Goal: Task Accomplishment & Management: Manage account settings

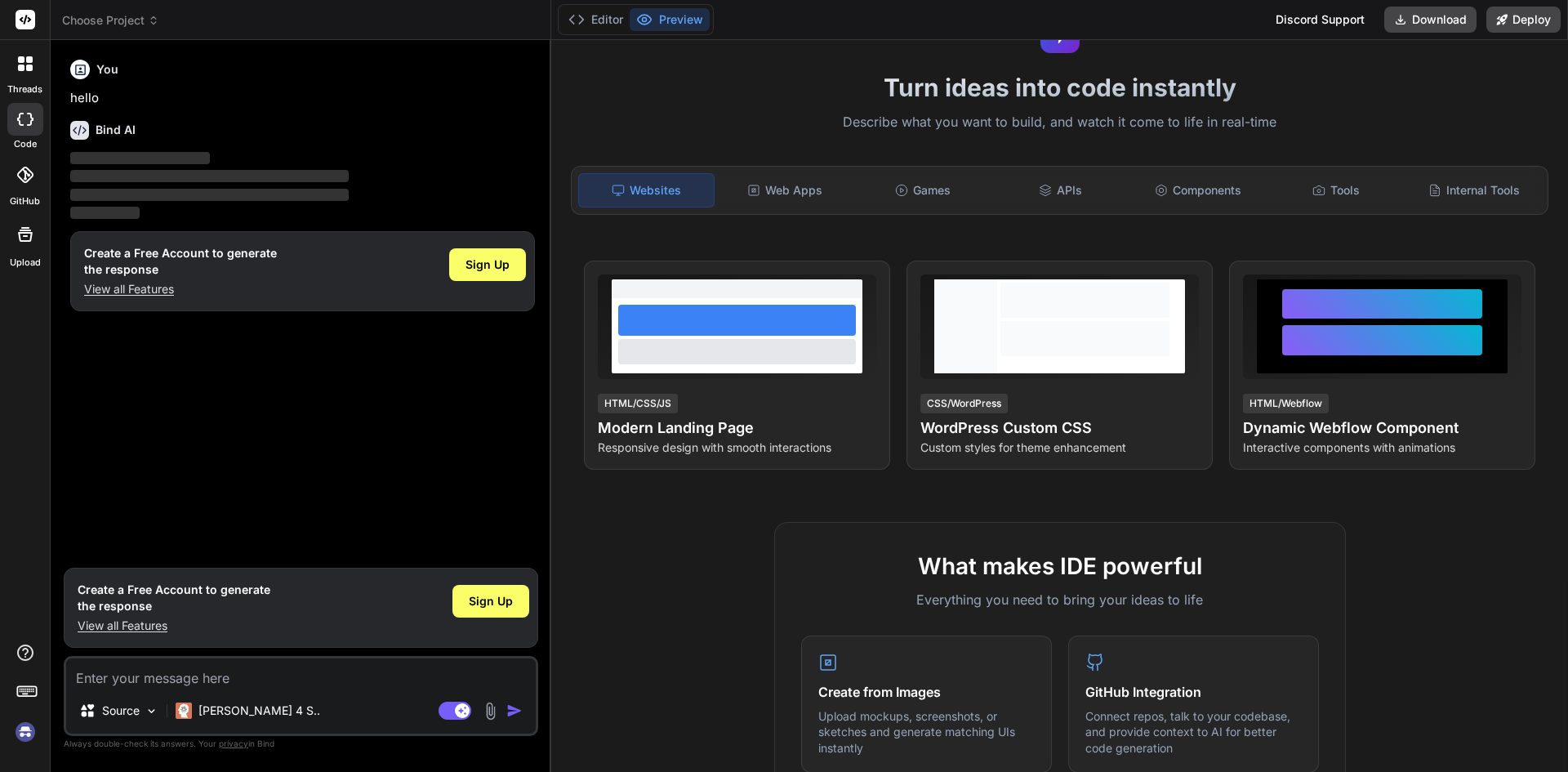
click at [30, 74] on div at bounding box center [25, 63] width 35 height 35
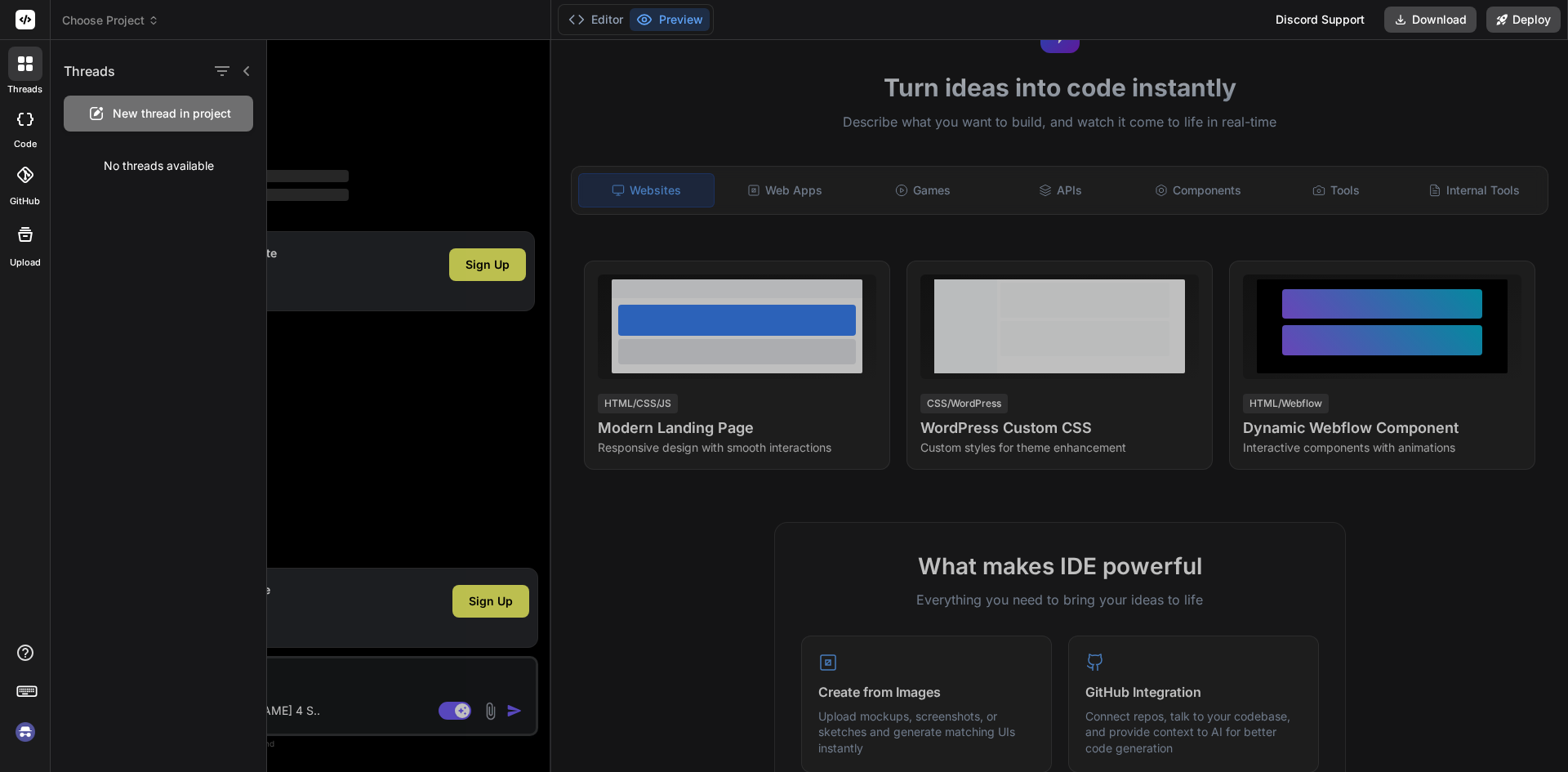
click at [27, 736] on img at bounding box center [25, 731] width 28 height 28
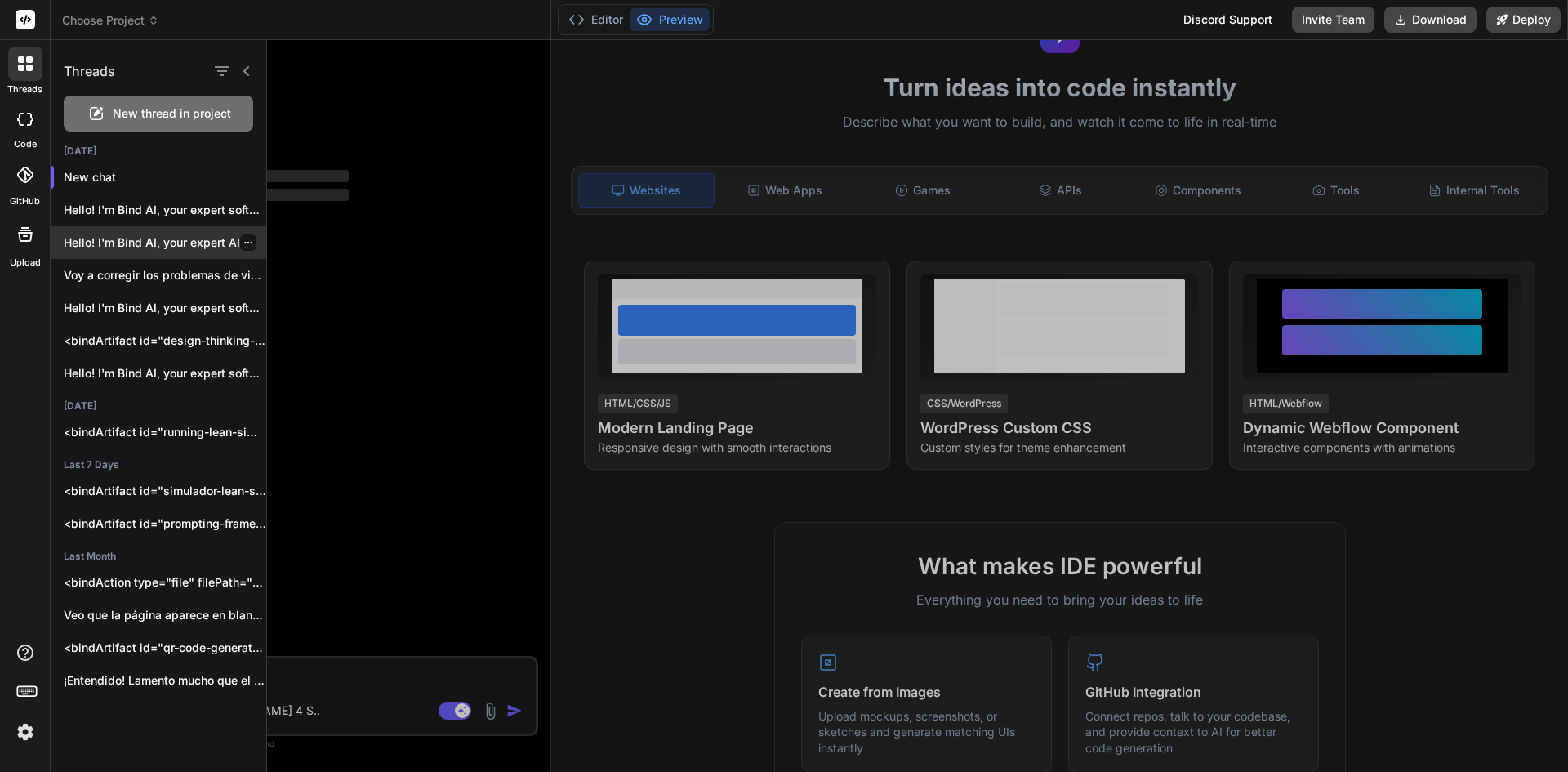
click at [164, 255] on div "Hello! I'm Bind AI, your expert AI..." at bounding box center [158, 243] width 216 height 33
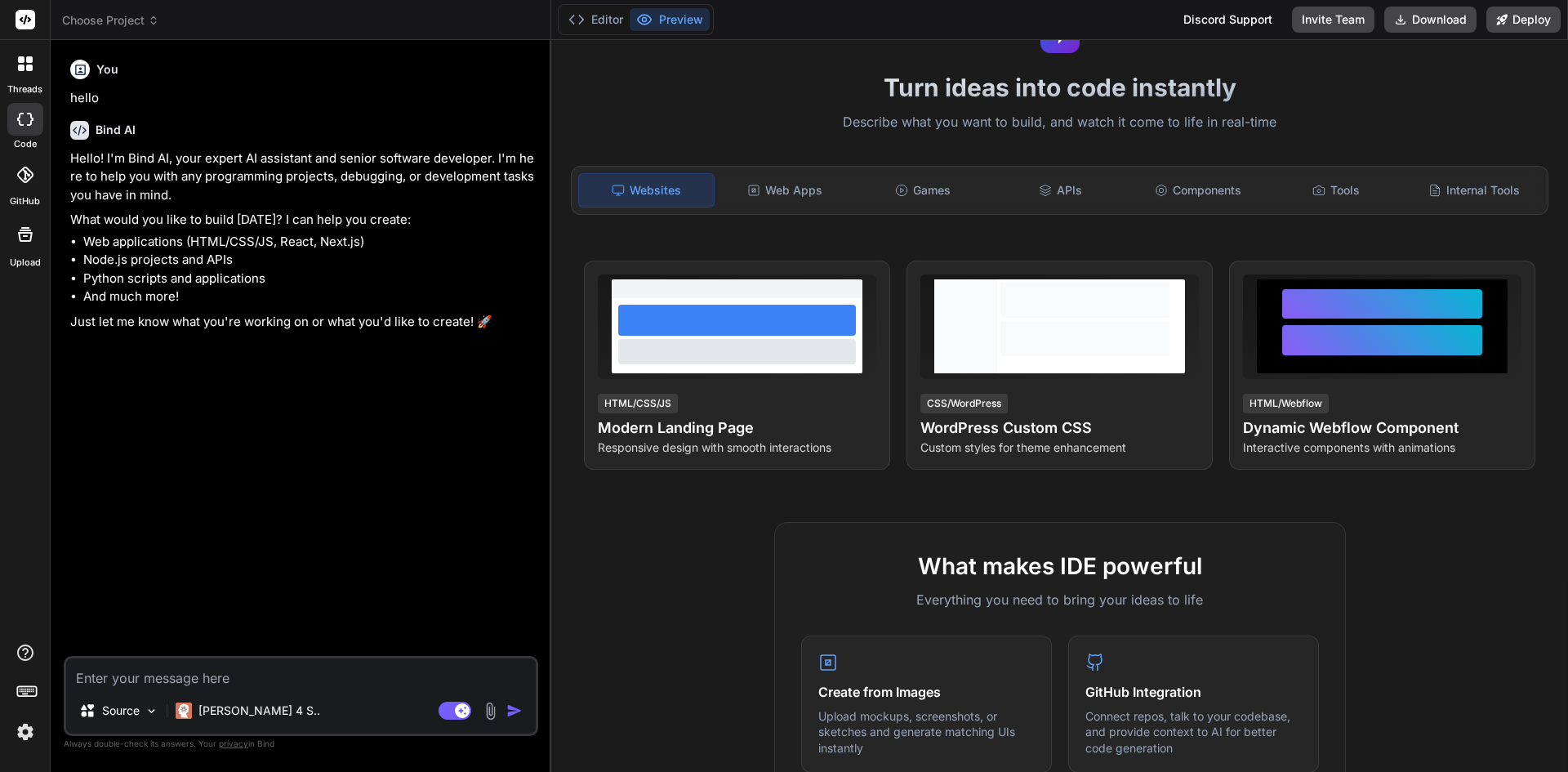
click at [23, 118] on icon at bounding box center [25, 118] width 16 height 13
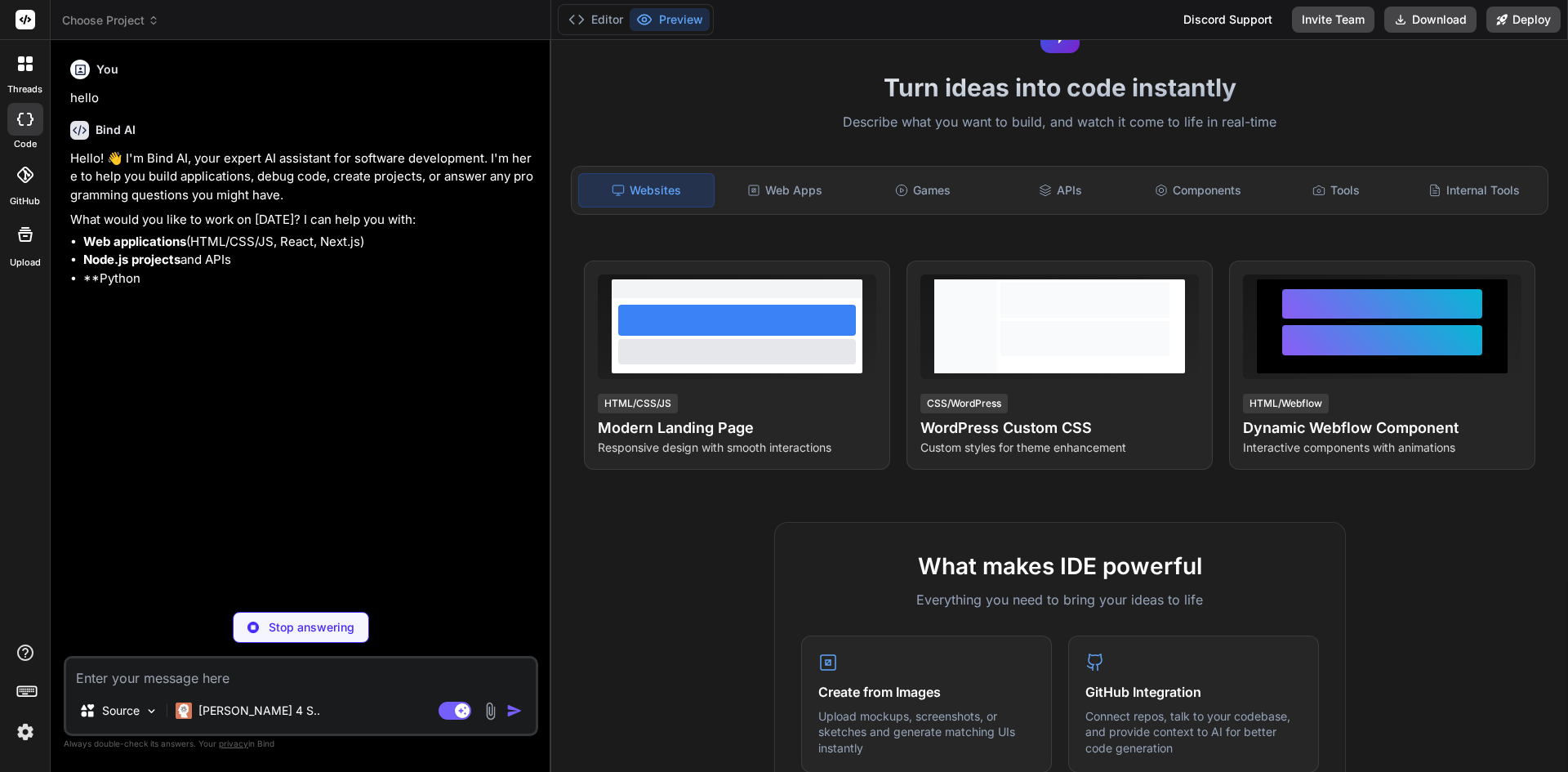
click at [26, 129] on div at bounding box center [25, 119] width 36 height 33
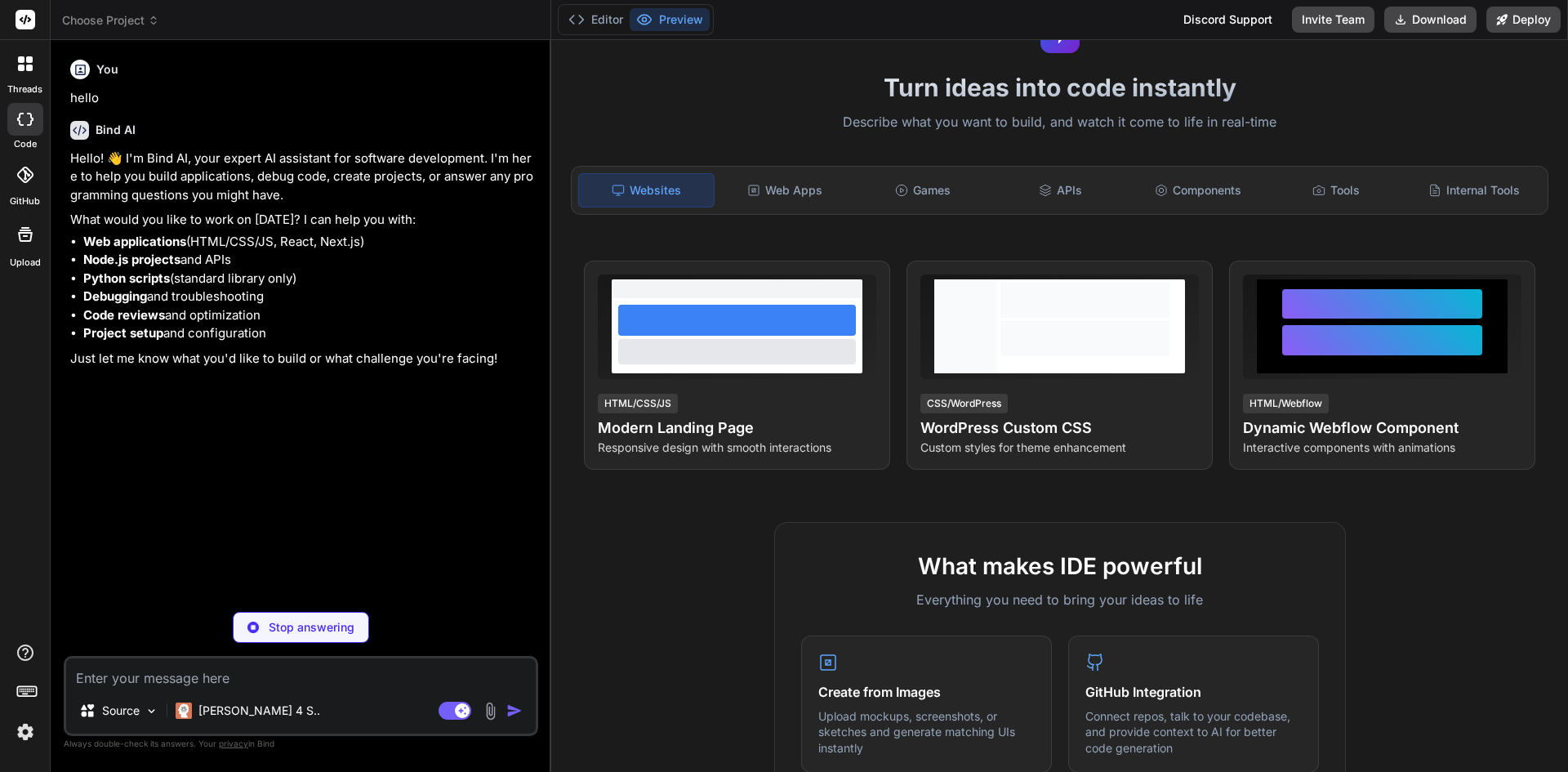
click at [25, 73] on div at bounding box center [25, 63] width 35 height 35
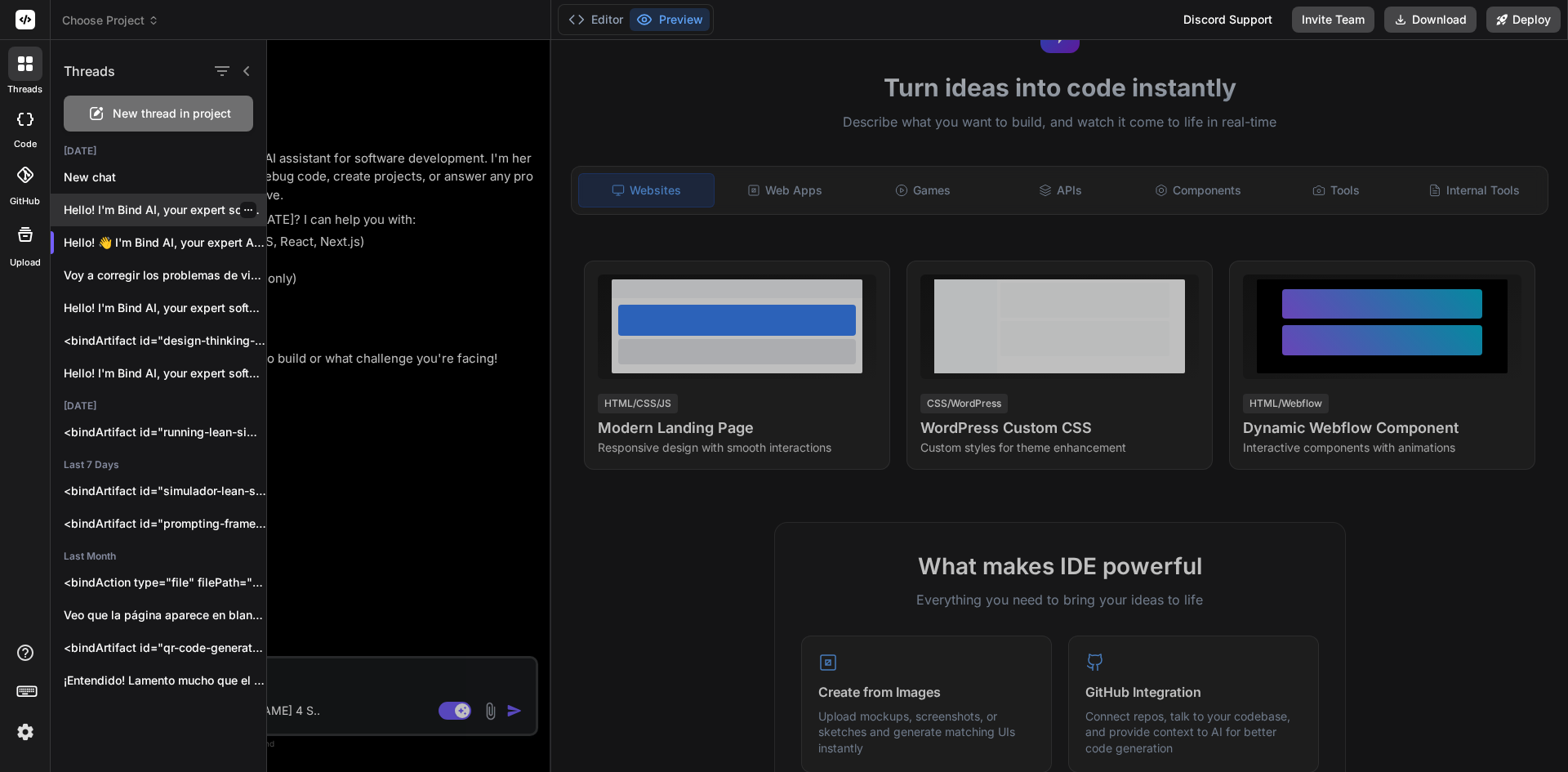
click at [156, 205] on p "Hello! I'm Bind AI, your expert software..." at bounding box center [165, 210] width 203 height 16
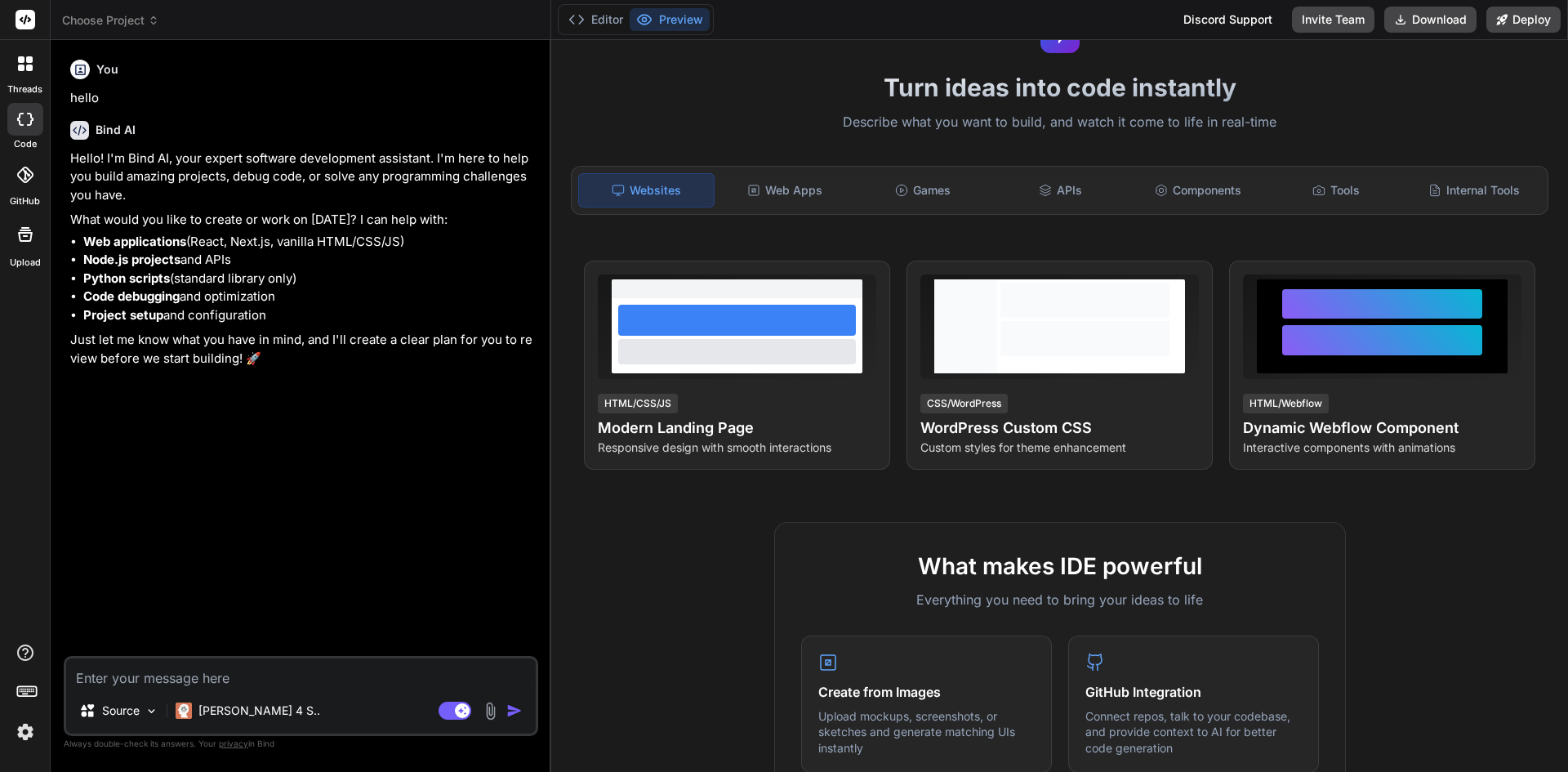
scroll to position [15, 0]
click at [30, 74] on div at bounding box center [25, 63] width 35 height 35
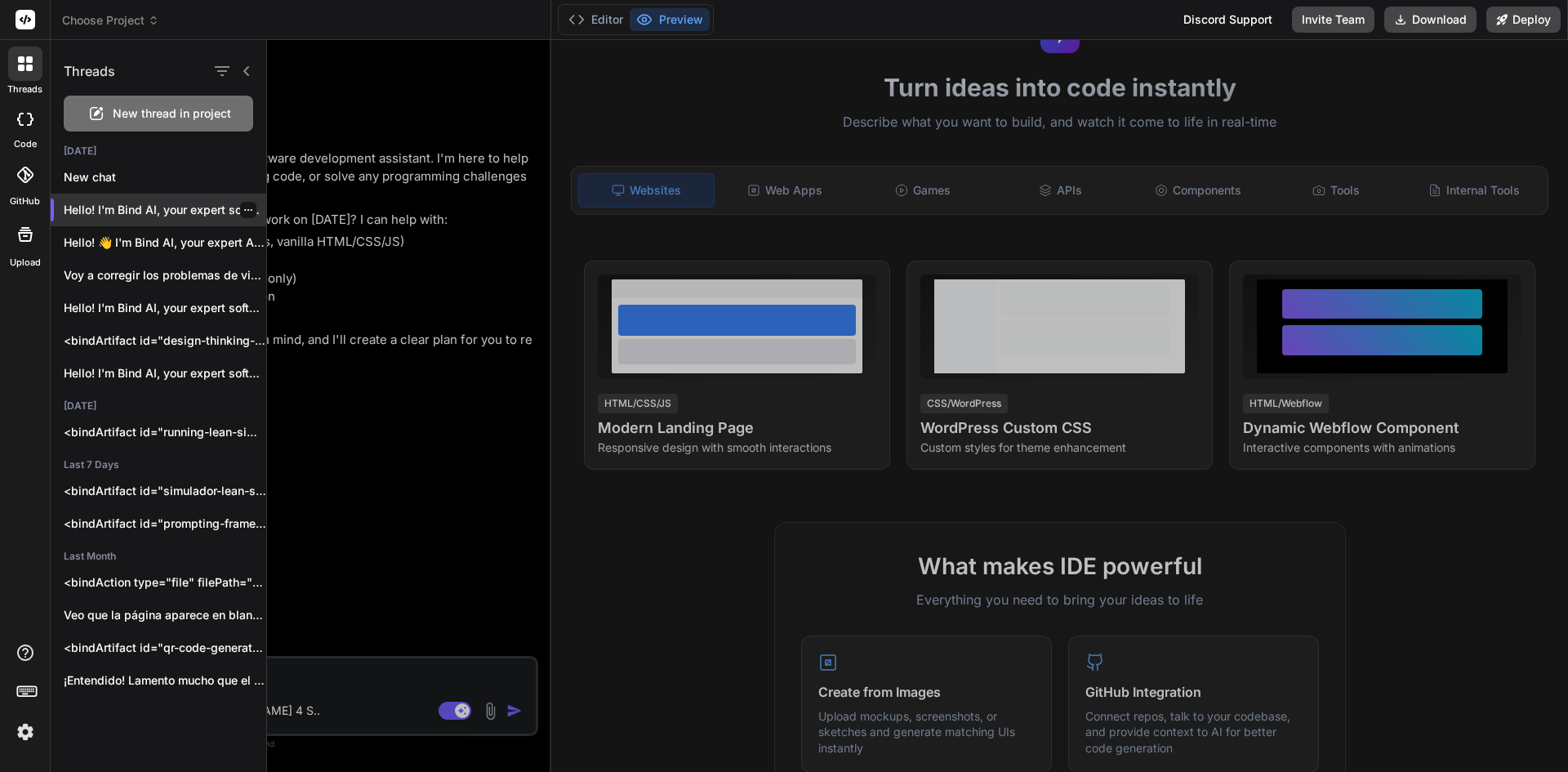
click at [253, 214] on p "Hello! I'm Bind AI, your expert software..." at bounding box center [165, 210] width 203 height 16
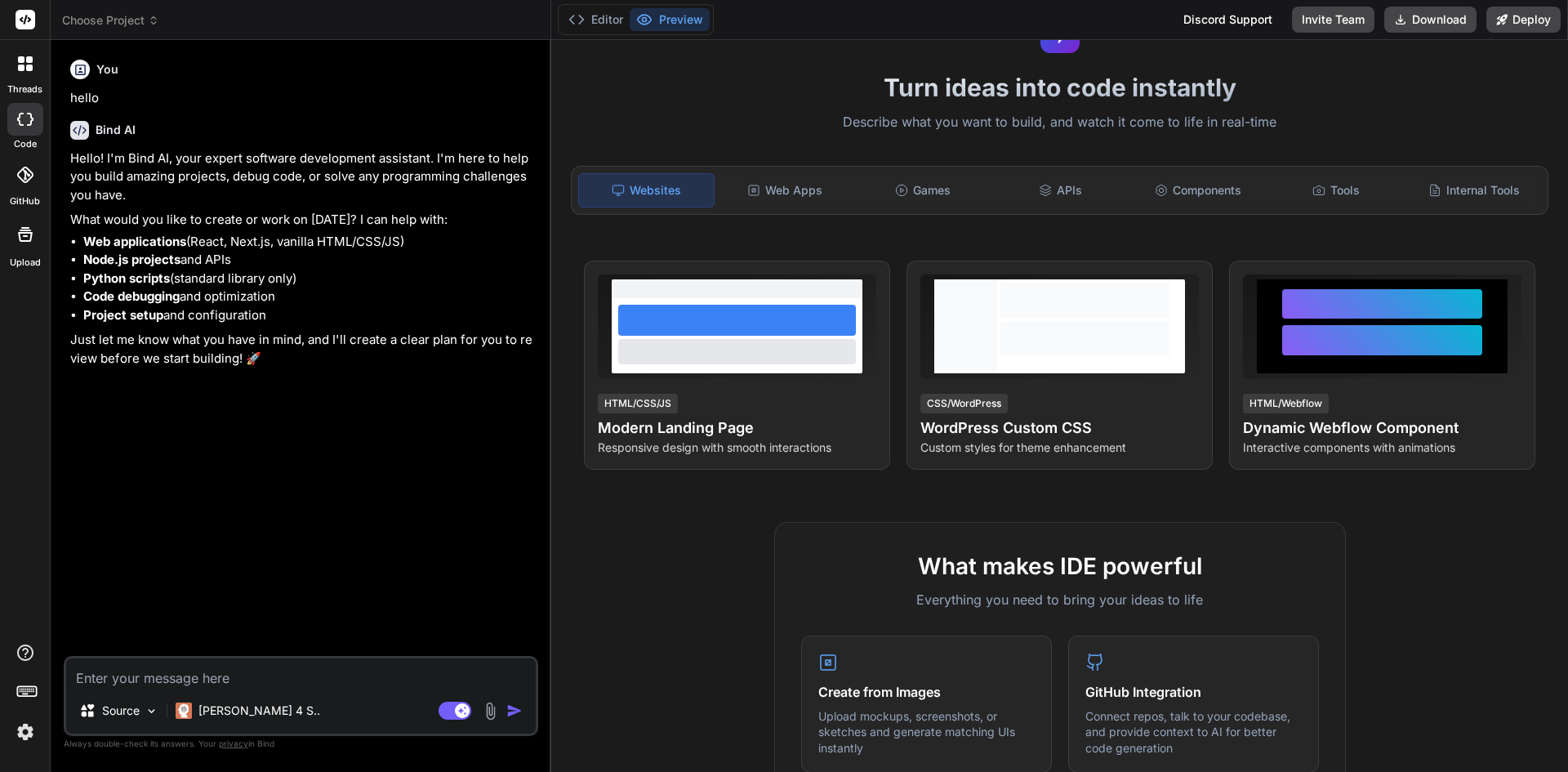
click at [32, 85] on label "threads" at bounding box center [25, 90] width 36 height 14
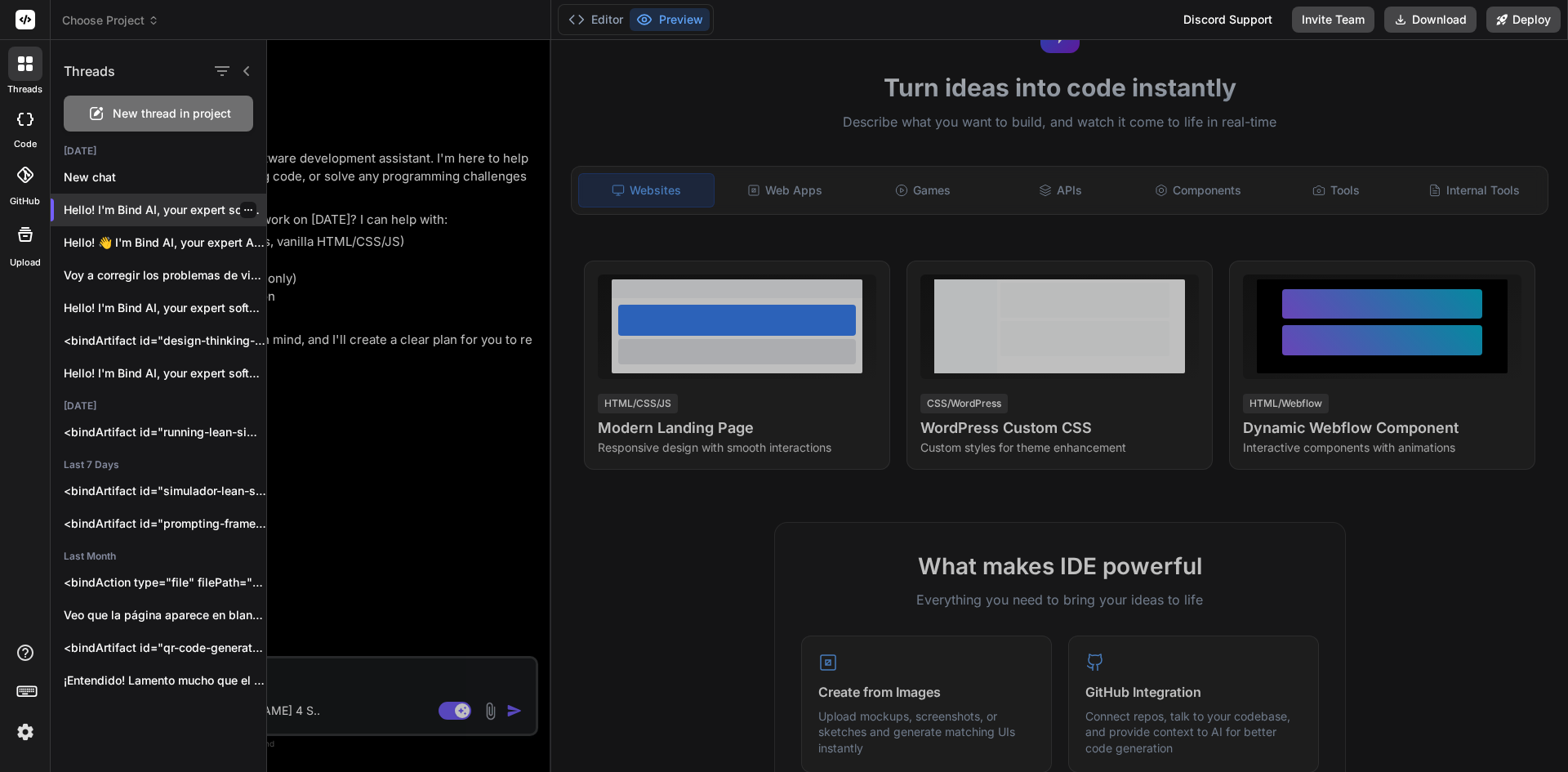
click at [243, 210] on icon "button" at bounding box center [249, 211] width 10 height 10
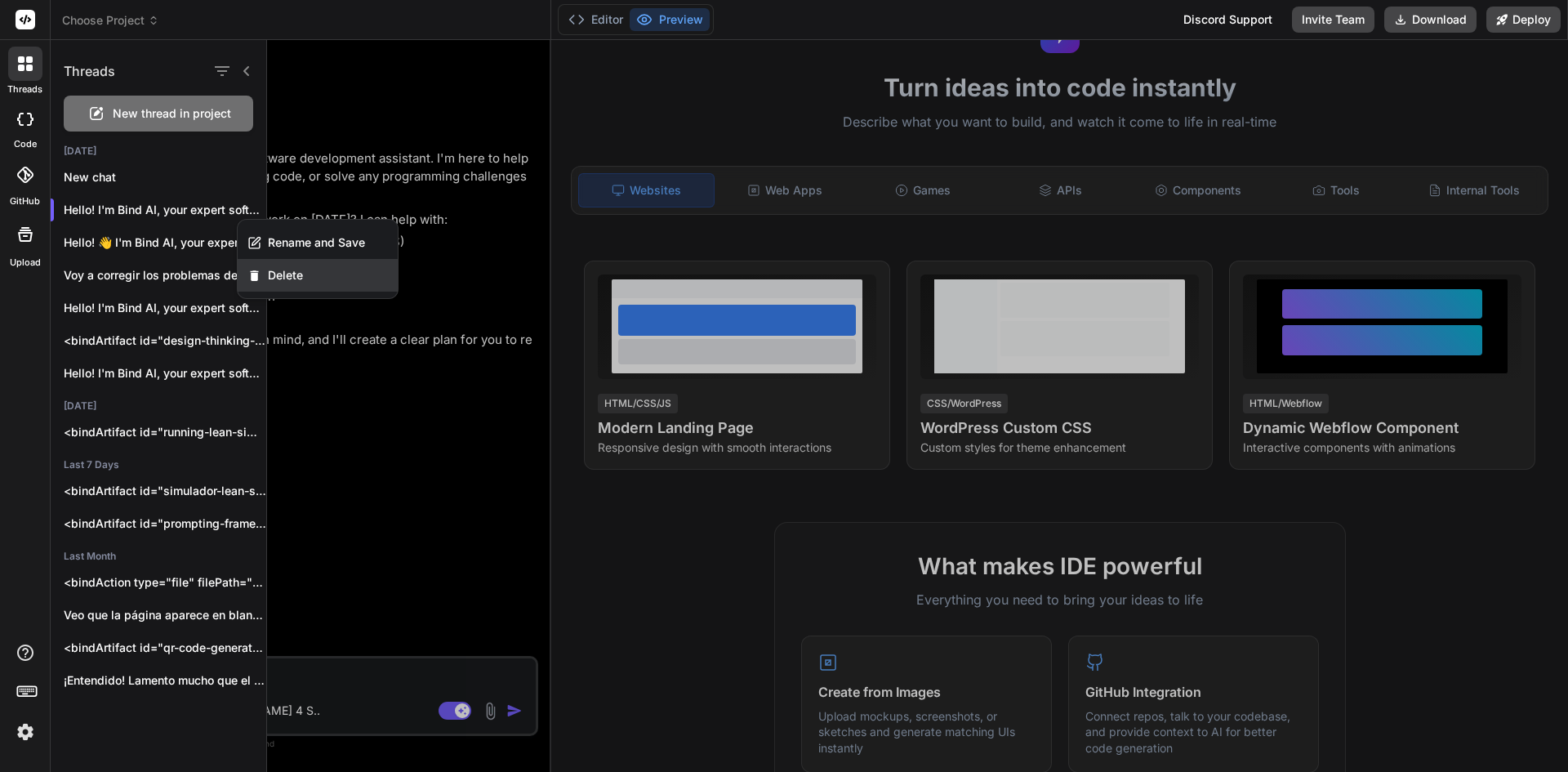
click at [278, 275] on span "Delete" at bounding box center [286, 275] width 36 height 16
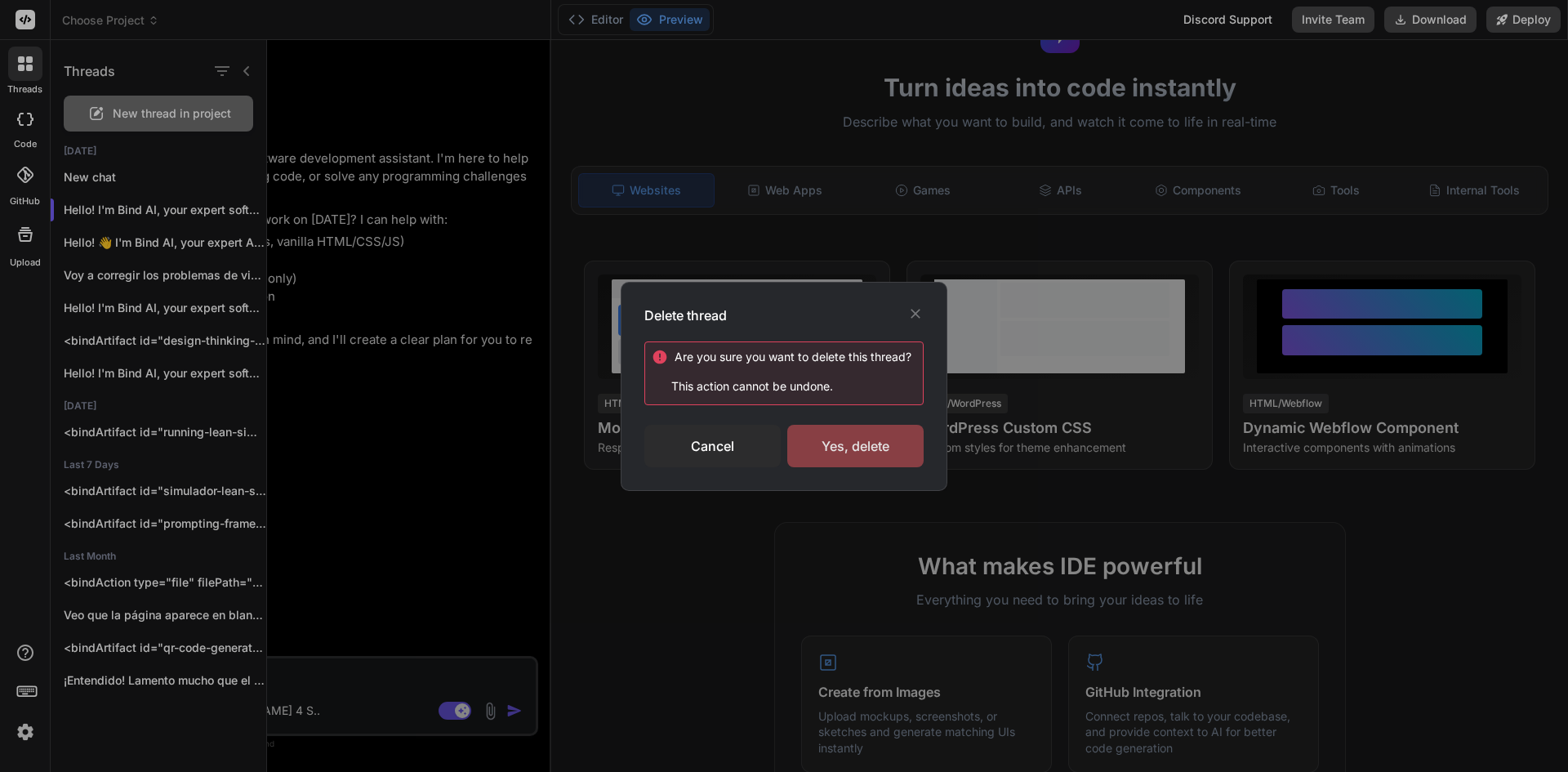
click at [806, 437] on div "Yes, delete" at bounding box center [855, 446] width 136 height 42
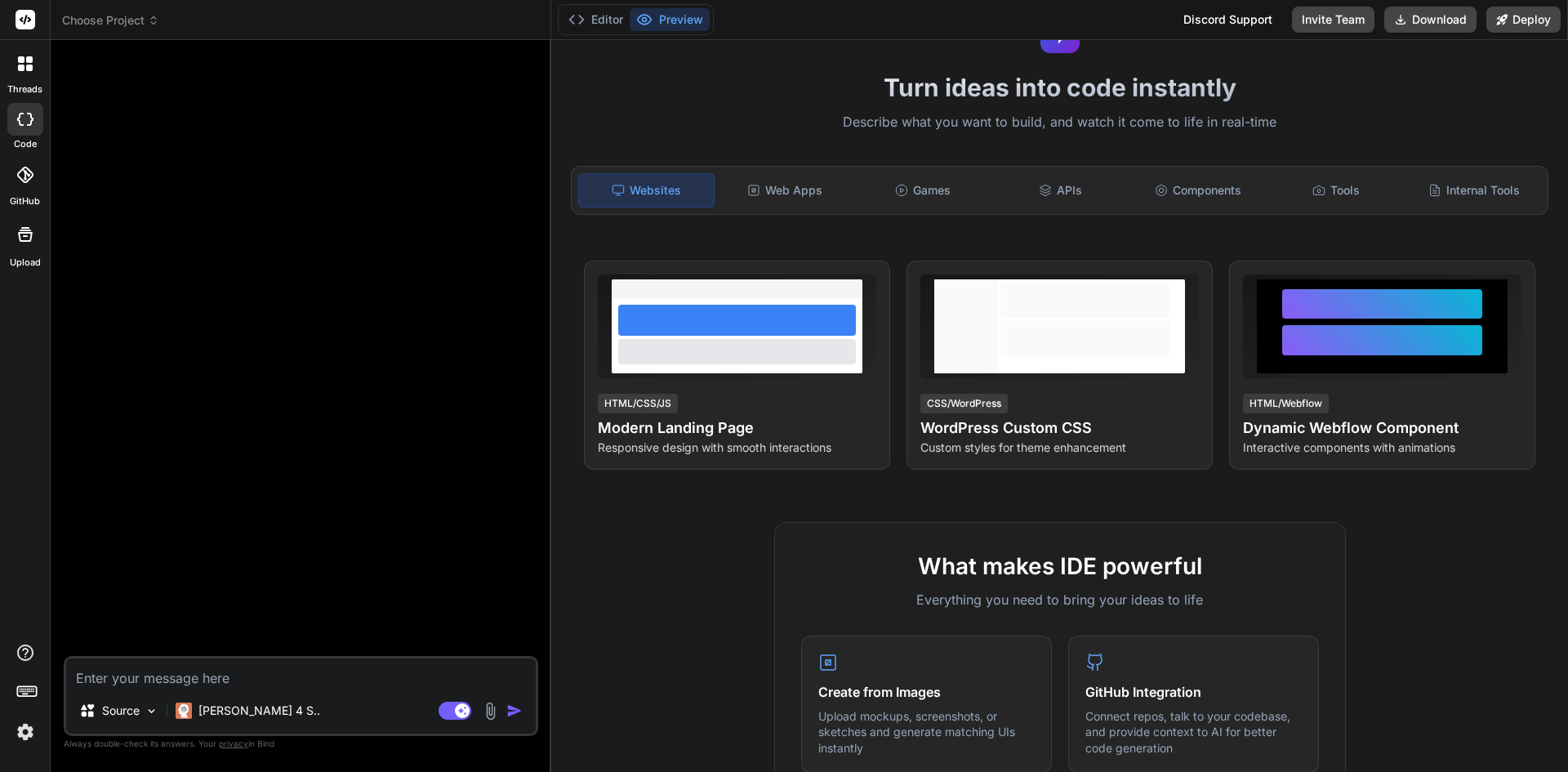
click at [27, 77] on div at bounding box center [25, 63] width 35 height 35
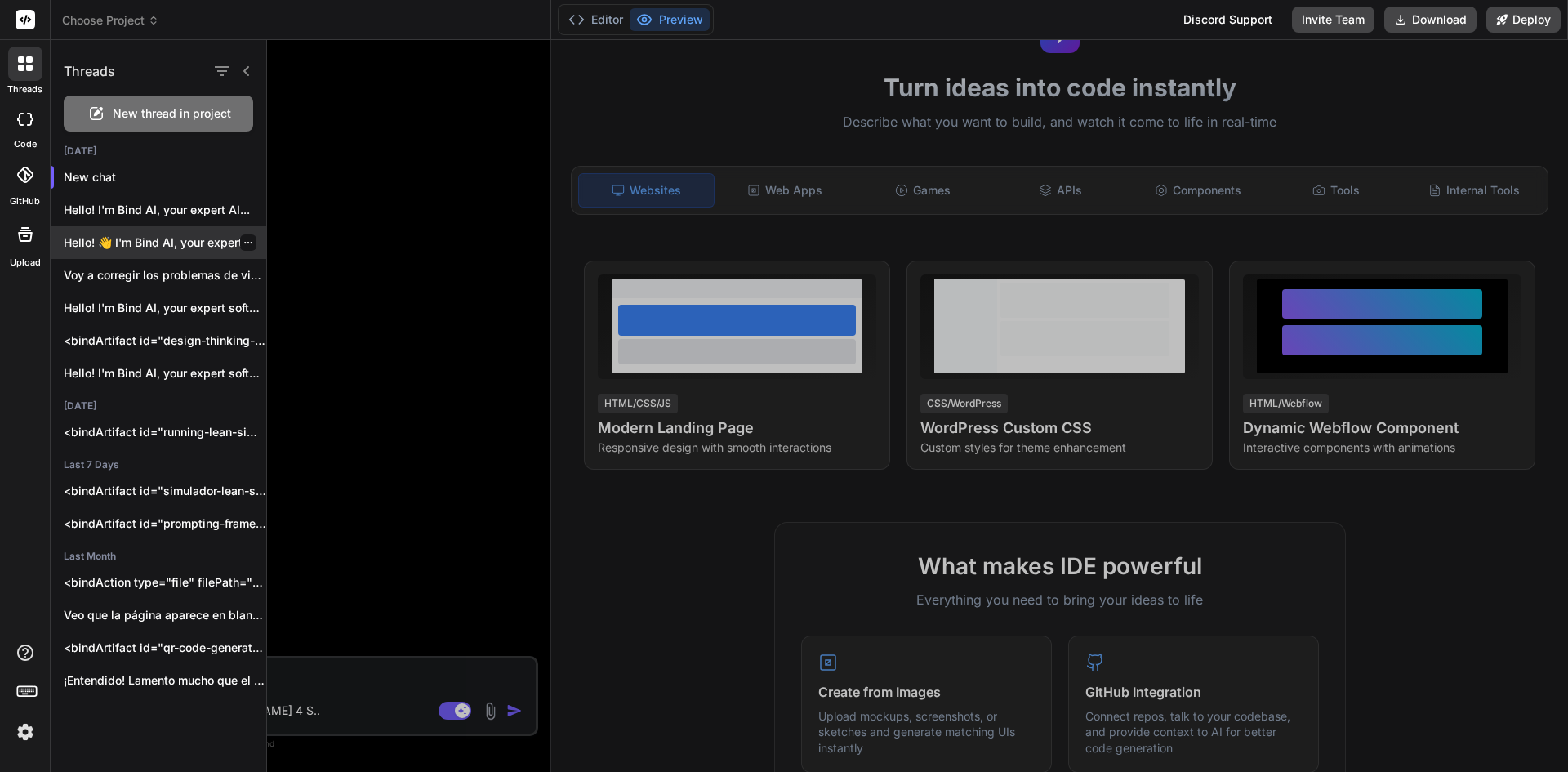
click at [243, 245] on icon "button" at bounding box center [249, 243] width 10 height 10
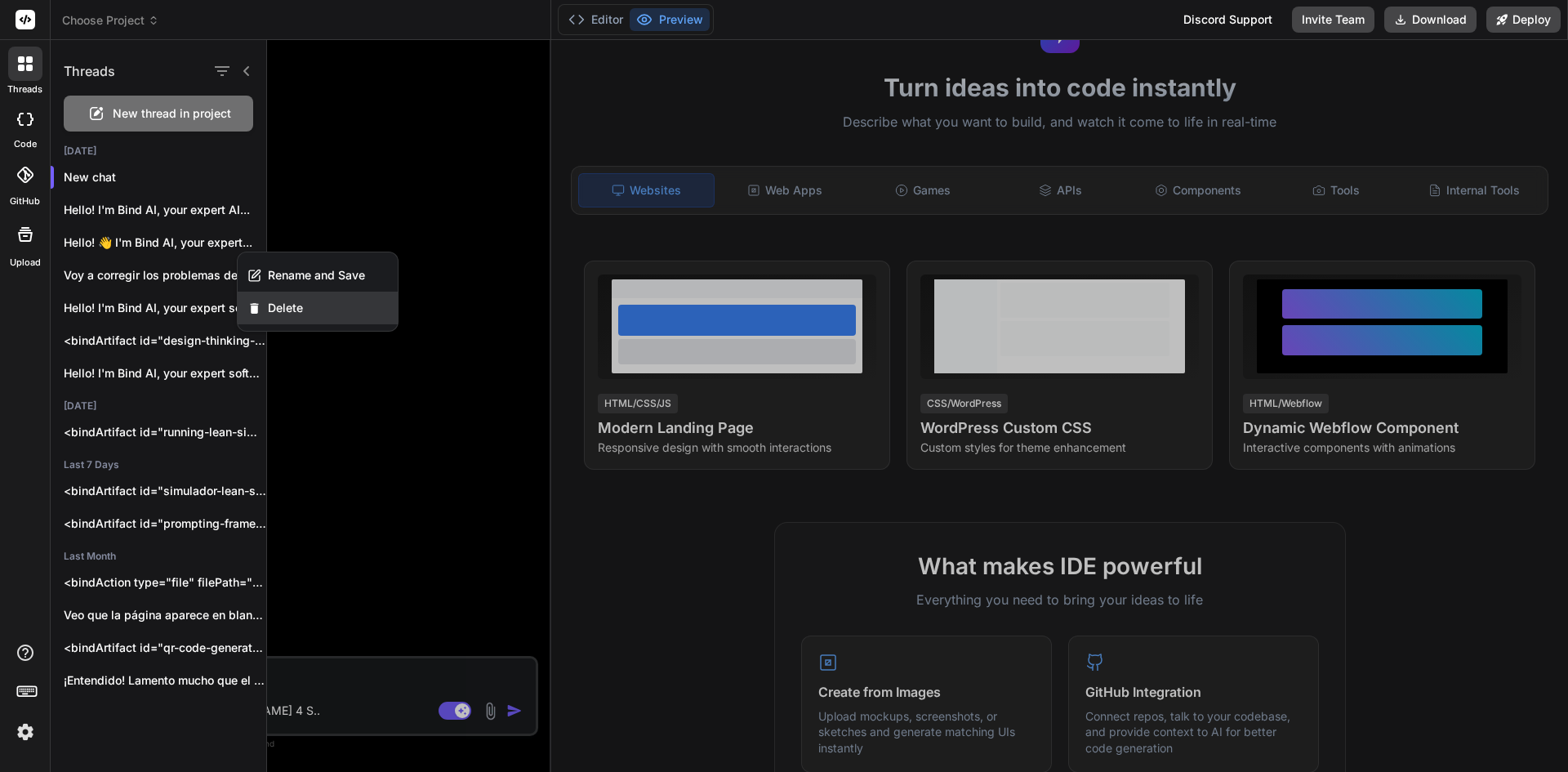
click at [303, 303] on div "Delete" at bounding box center [317, 308] width 160 height 33
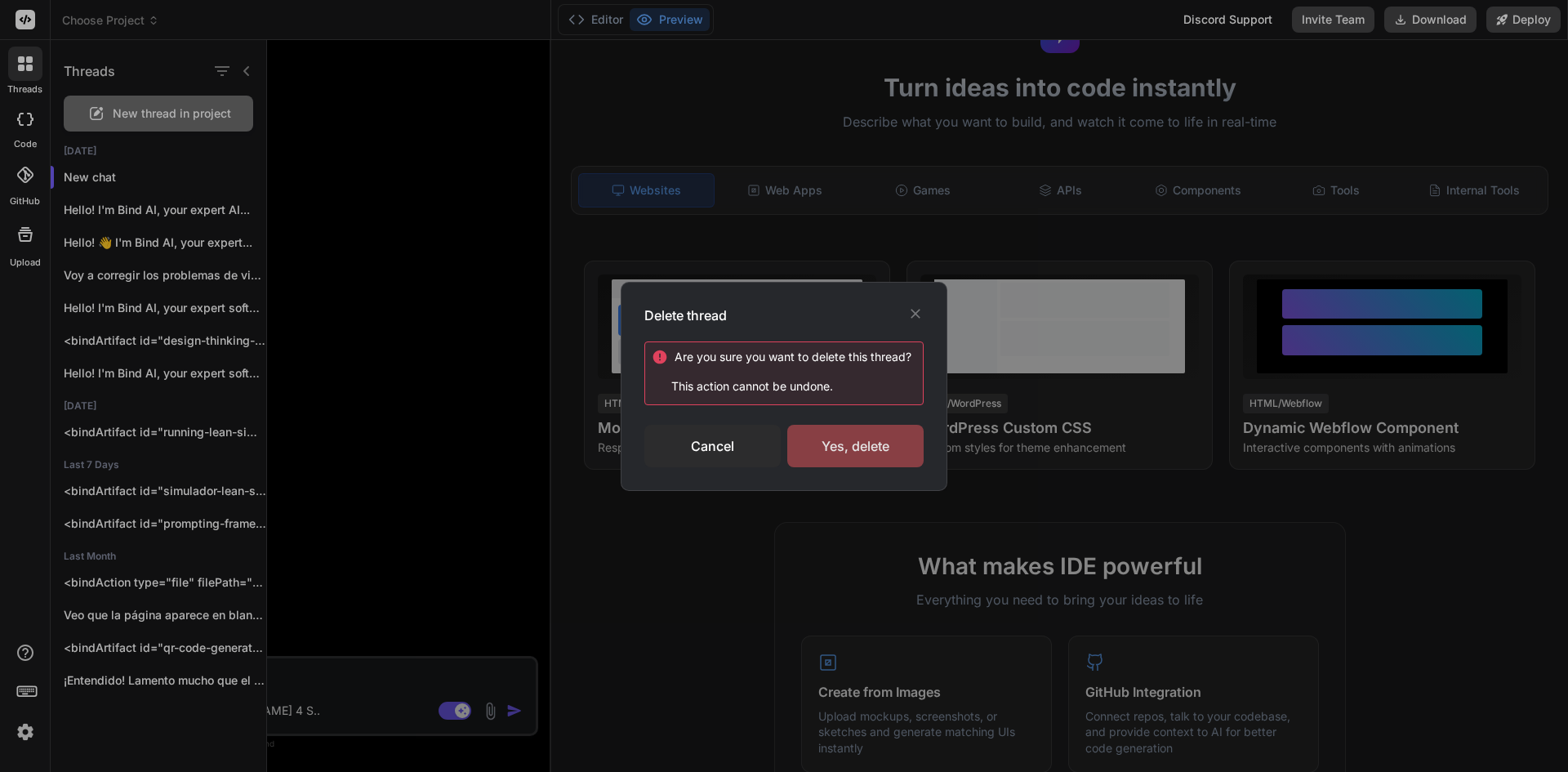
click at [834, 436] on div "Yes, delete" at bounding box center [855, 446] width 136 height 42
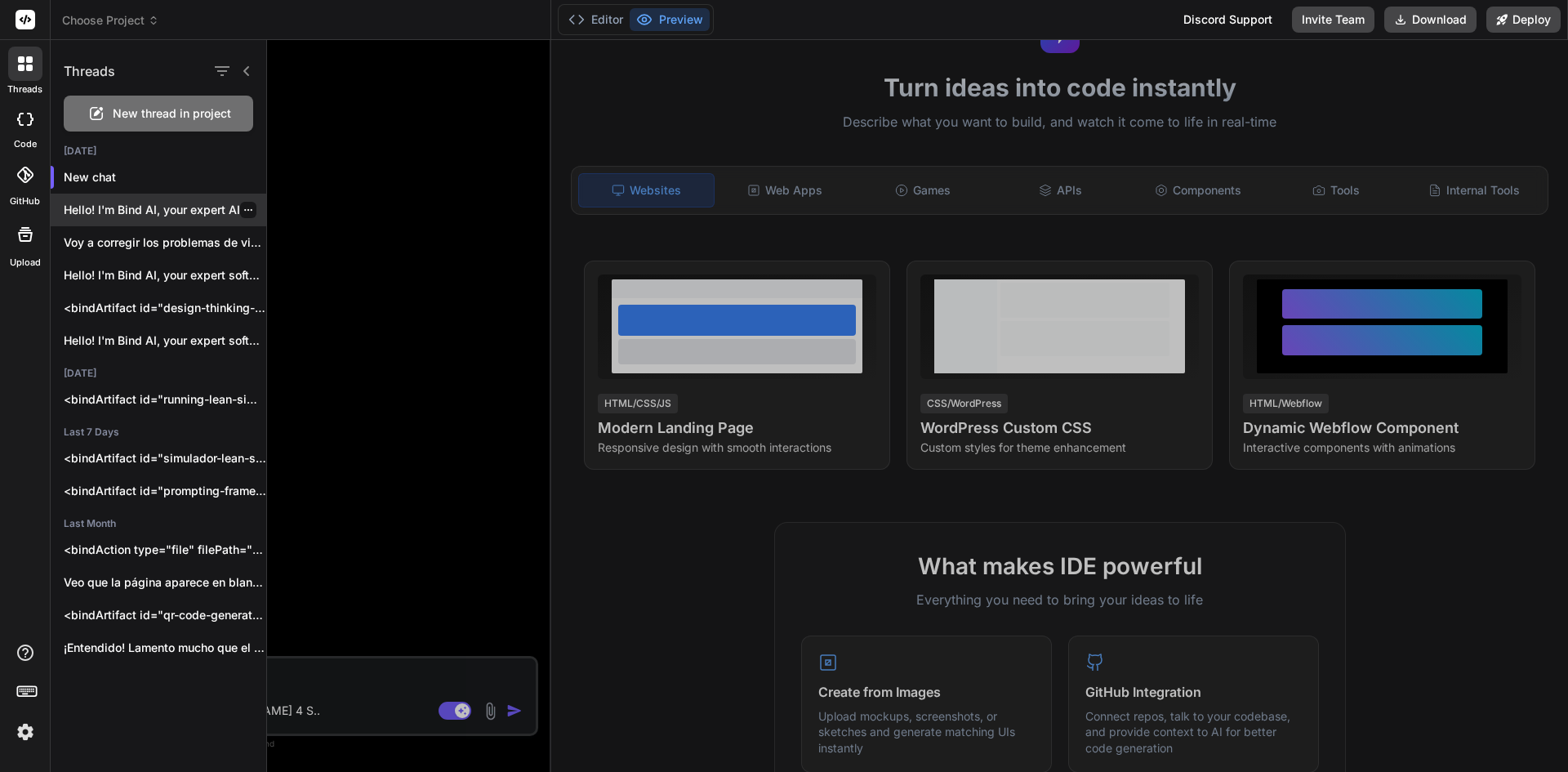
click at [243, 213] on icon "button" at bounding box center [249, 211] width 10 height 10
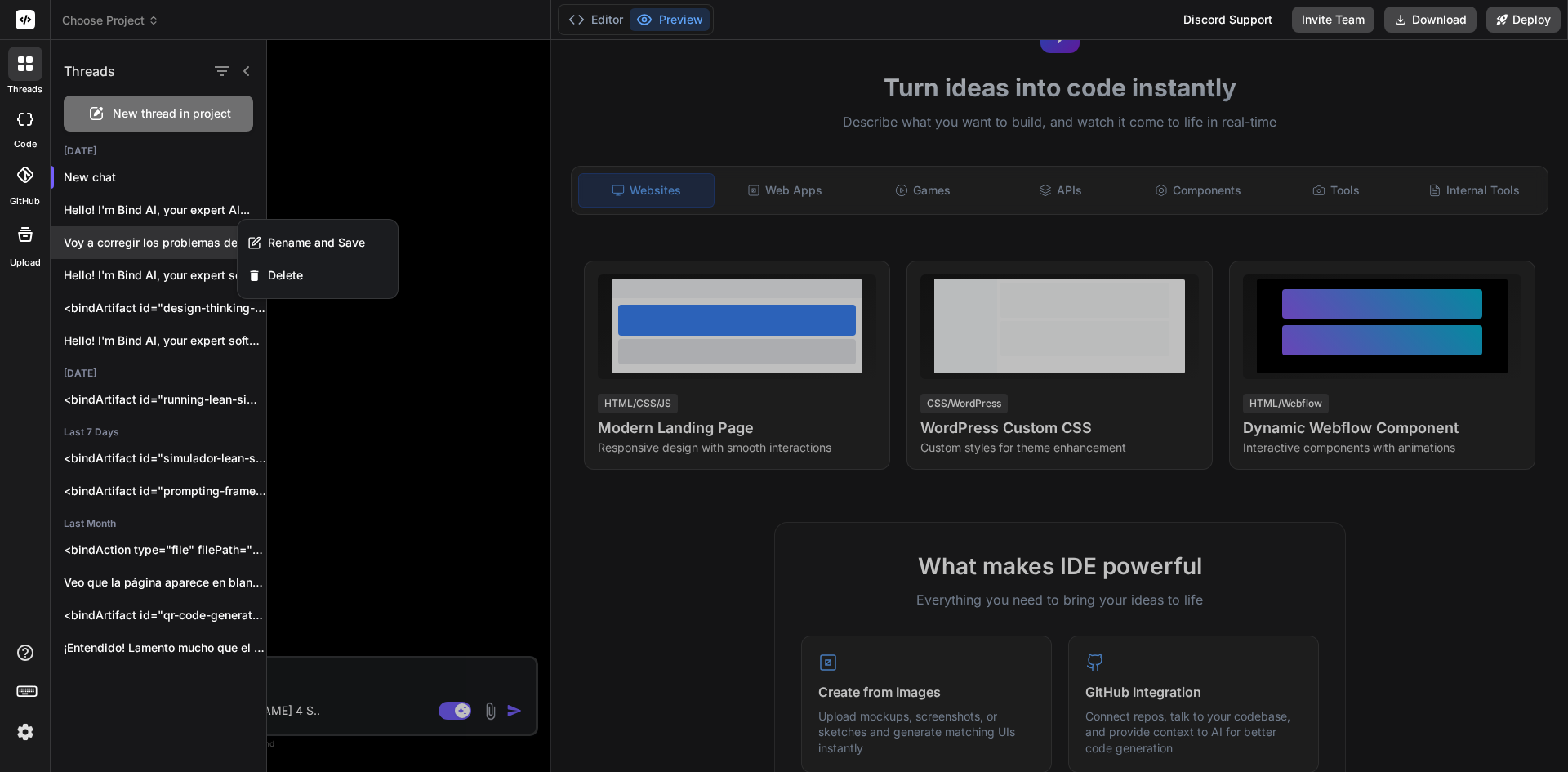
click at [155, 239] on p "Voy a corregir los problemas de visualización..." at bounding box center [165, 242] width 203 height 16
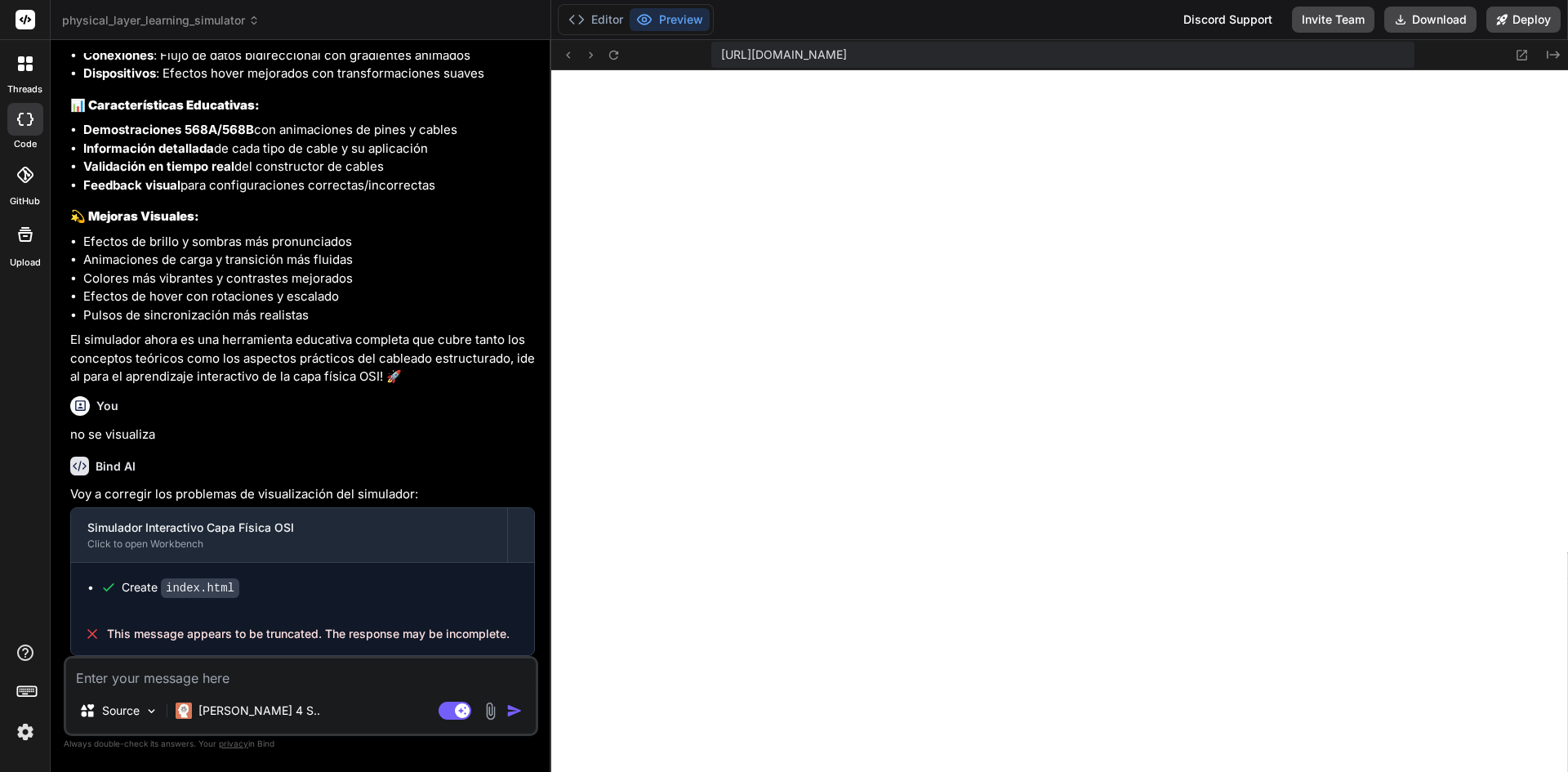
scroll to position [854, 0]
click at [27, 72] on div at bounding box center [25, 63] width 35 height 35
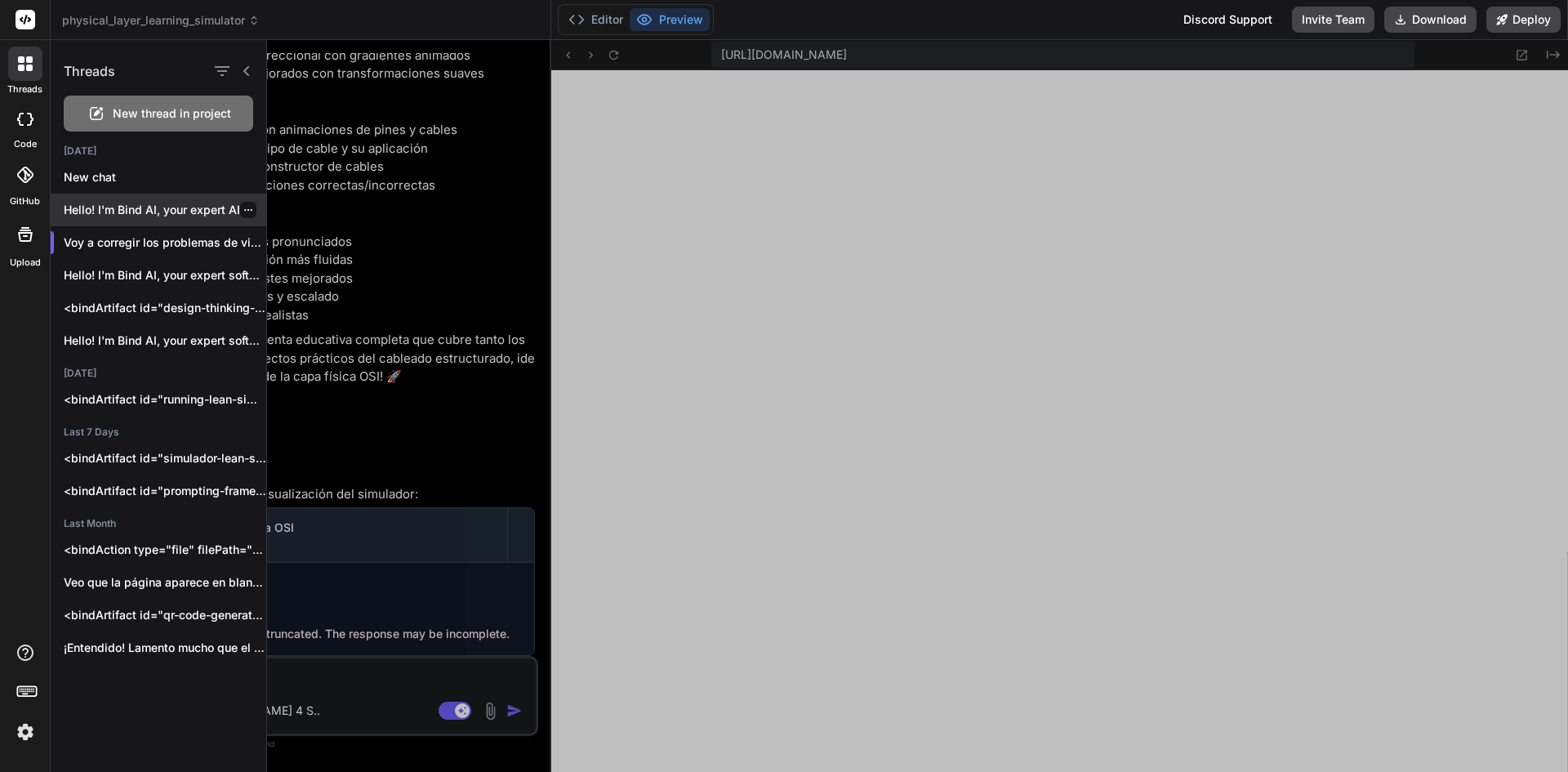
click at [139, 220] on div "Hello! I'm Bind AI, your expert AI..." at bounding box center [158, 210] width 216 height 33
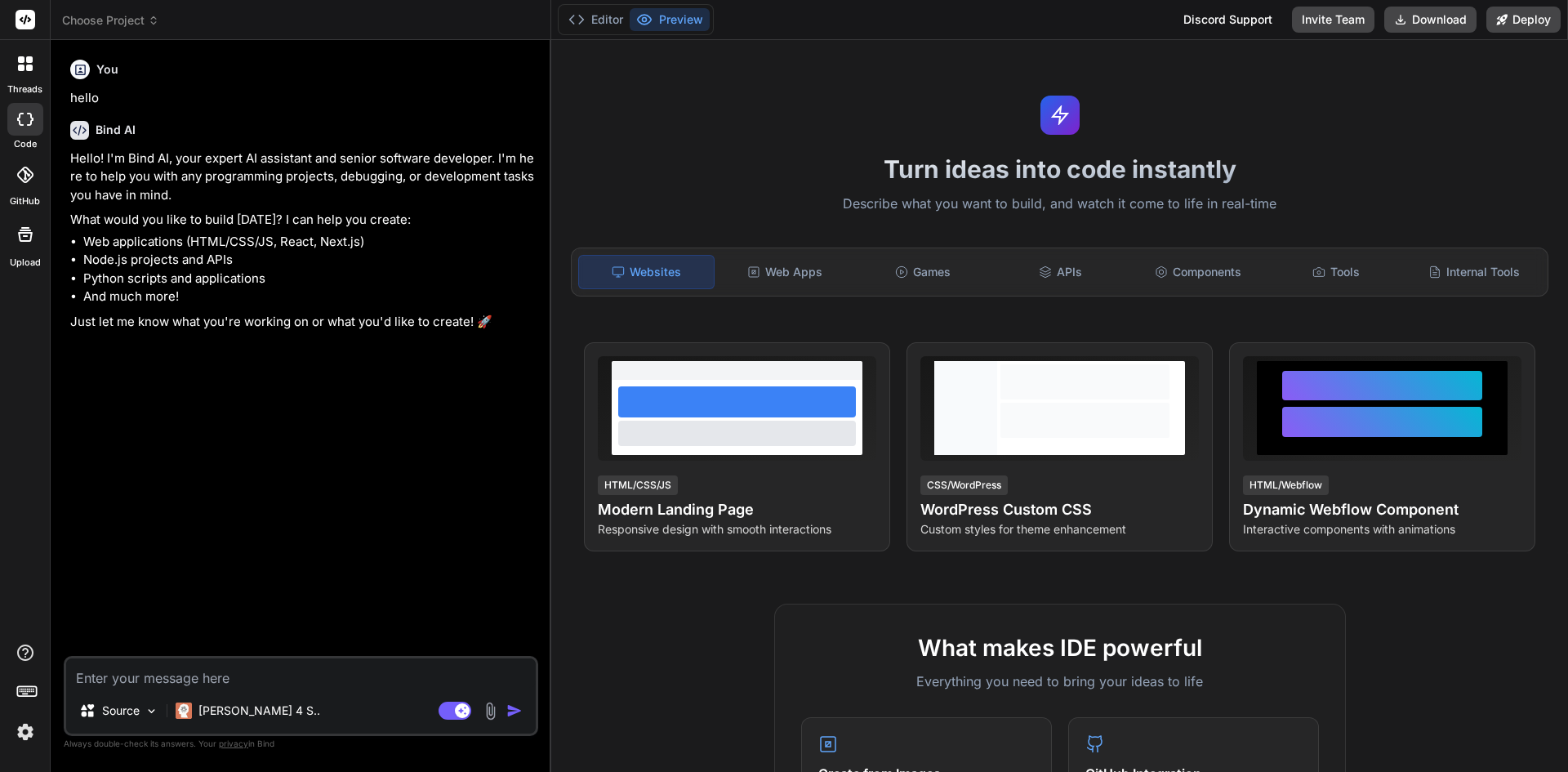
scroll to position [4098, 0]
click at [25, 68] on icon at bounding box center [25, 63] width 14 height 14
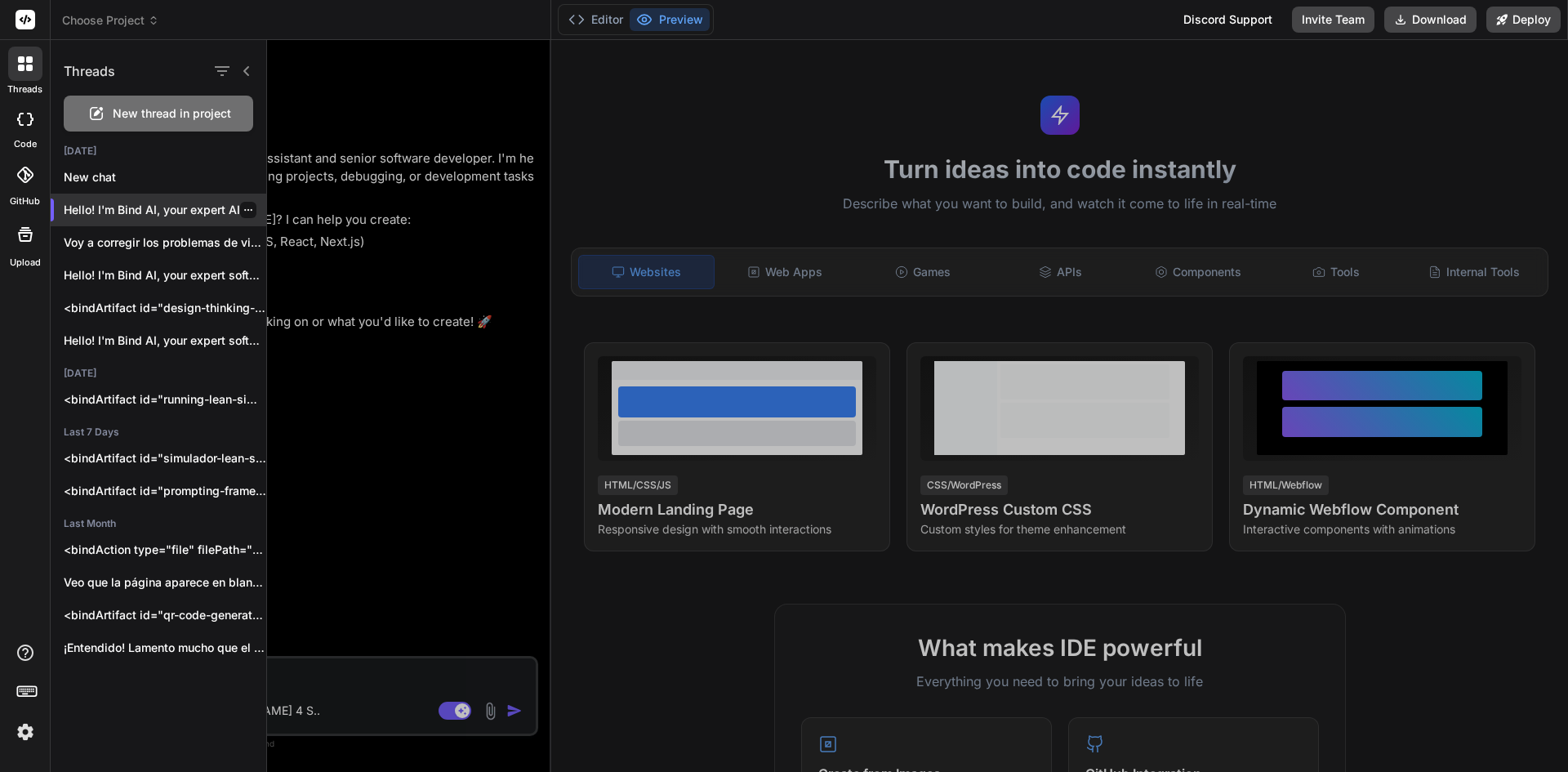
click at [244, 211] on icon "button" at bounding box center [249, 211] width 10 height 10
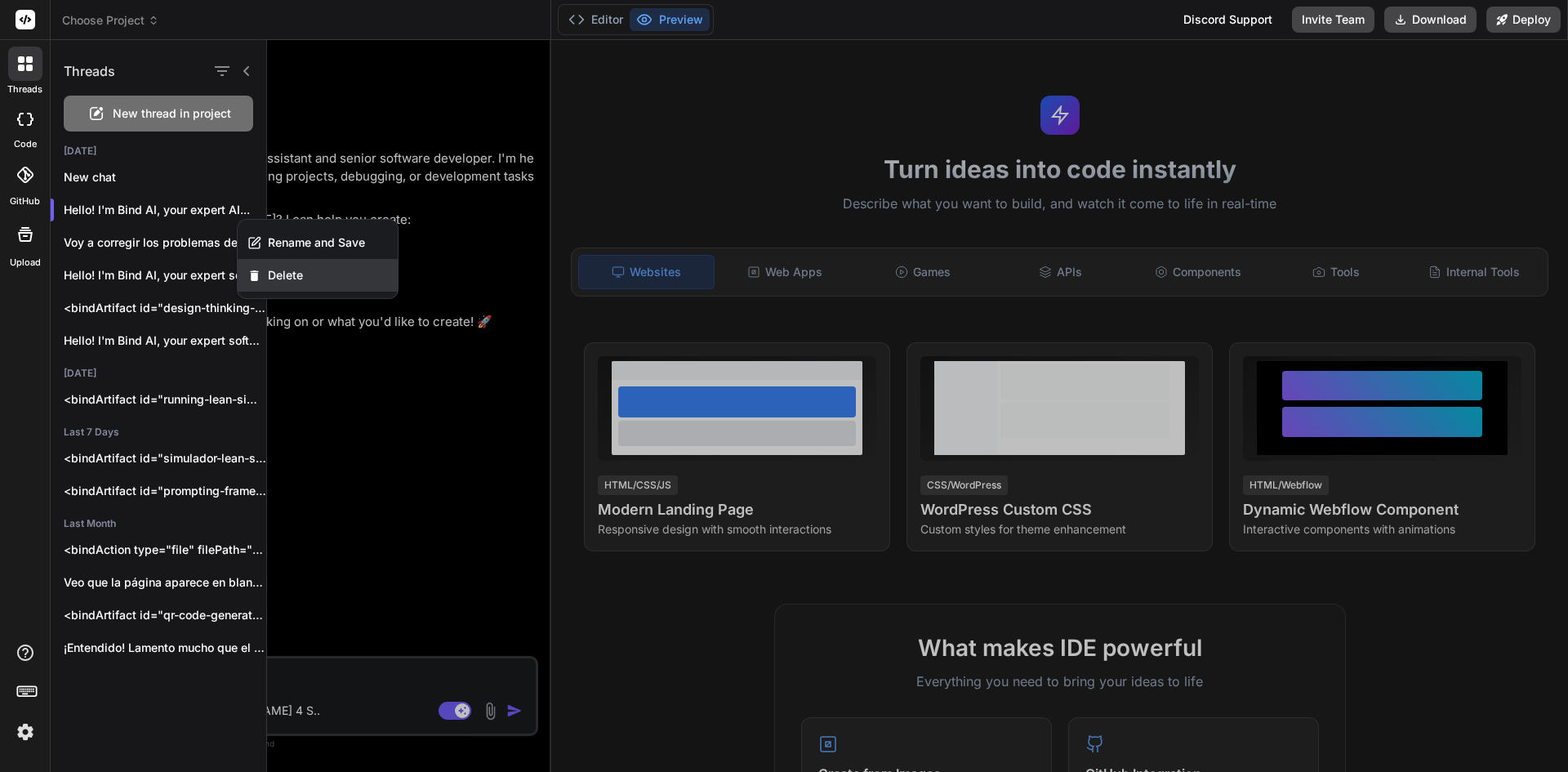
click at [282, 276] on span "Delete" at bounding box center [286, 275] width 36 height 16
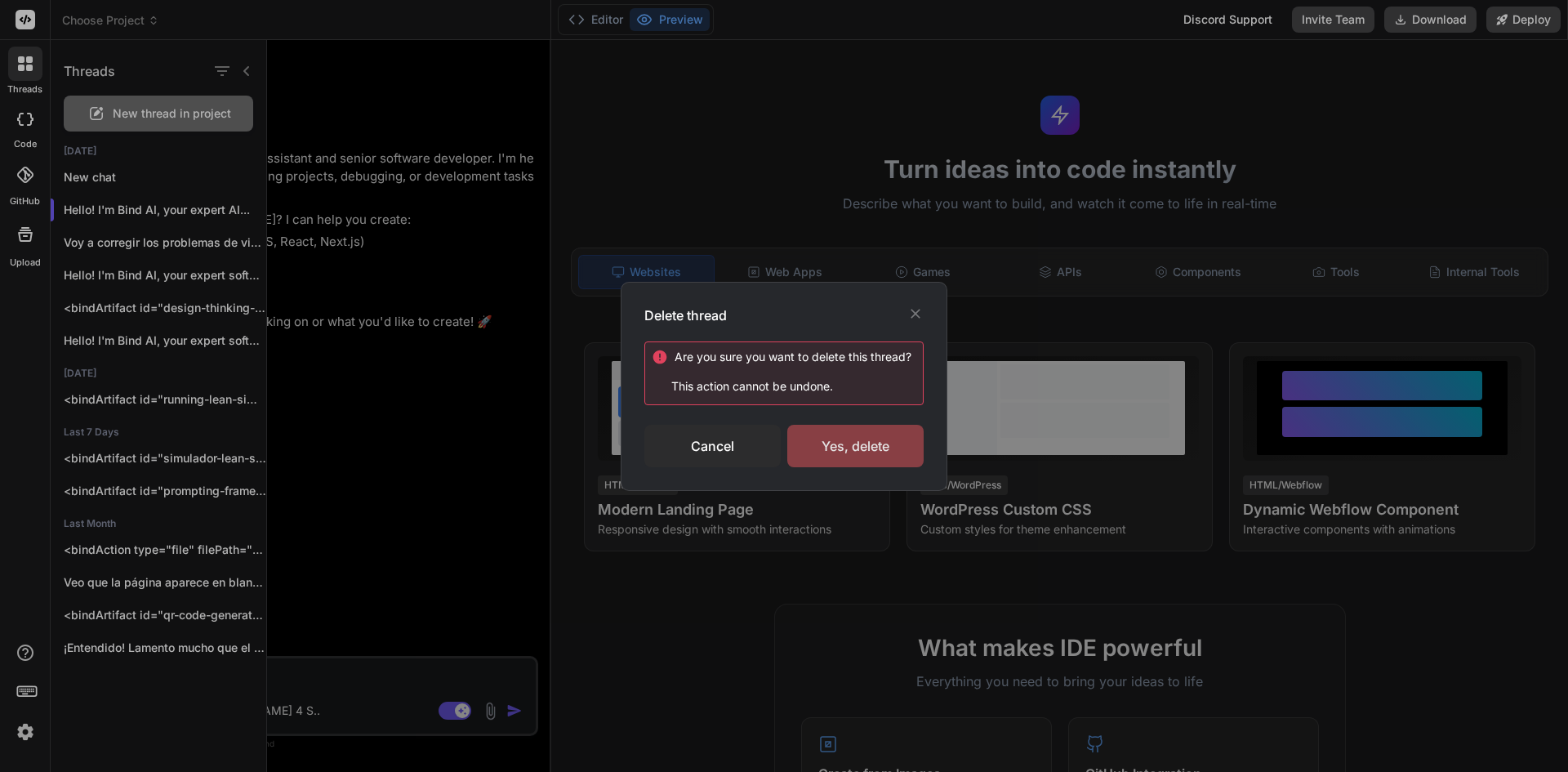
click at [826, 446] on div "Yes, delete" at bounding box center [855, 446] width 136 height 42
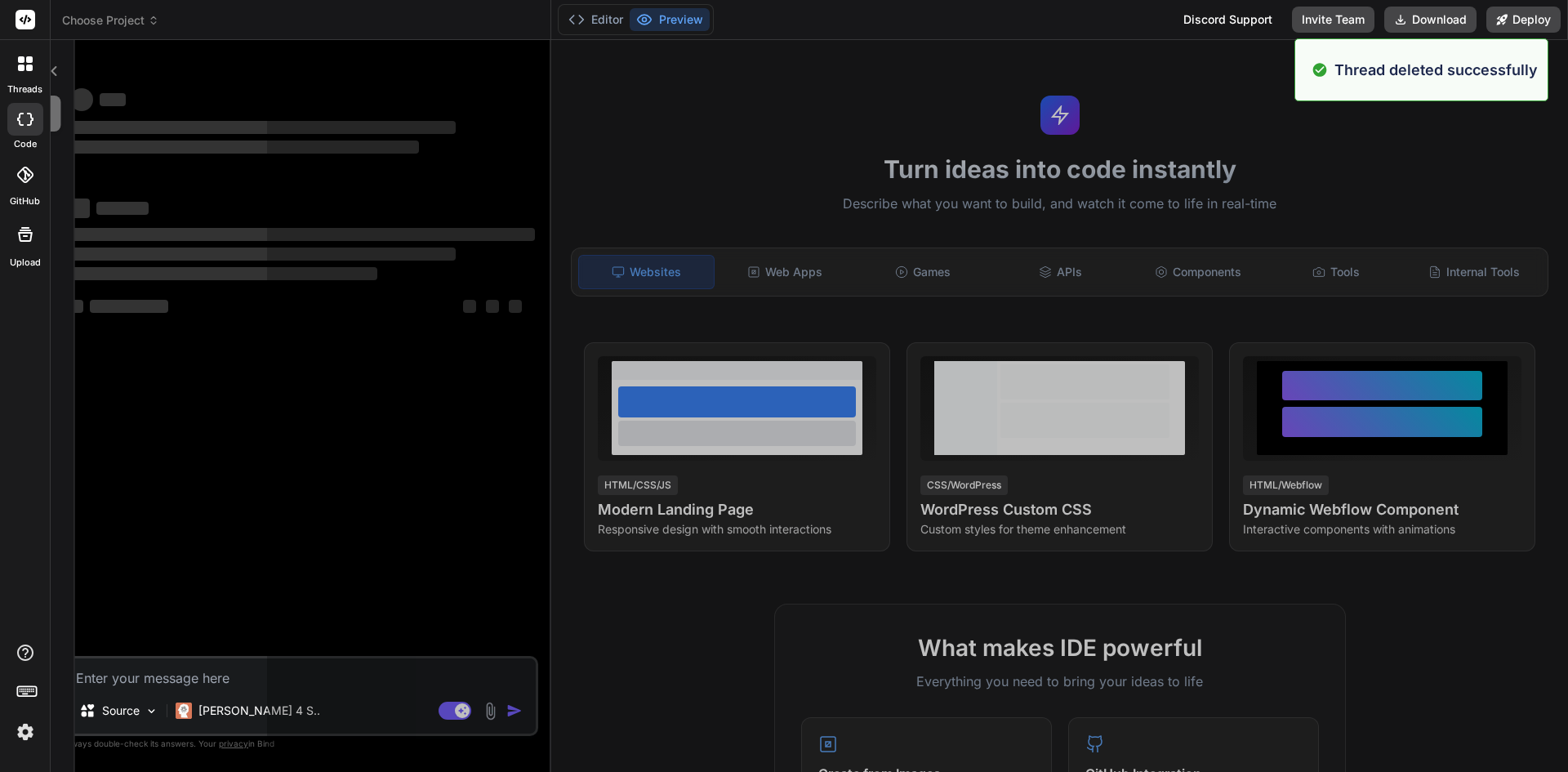
scroll to position [4160, 0]
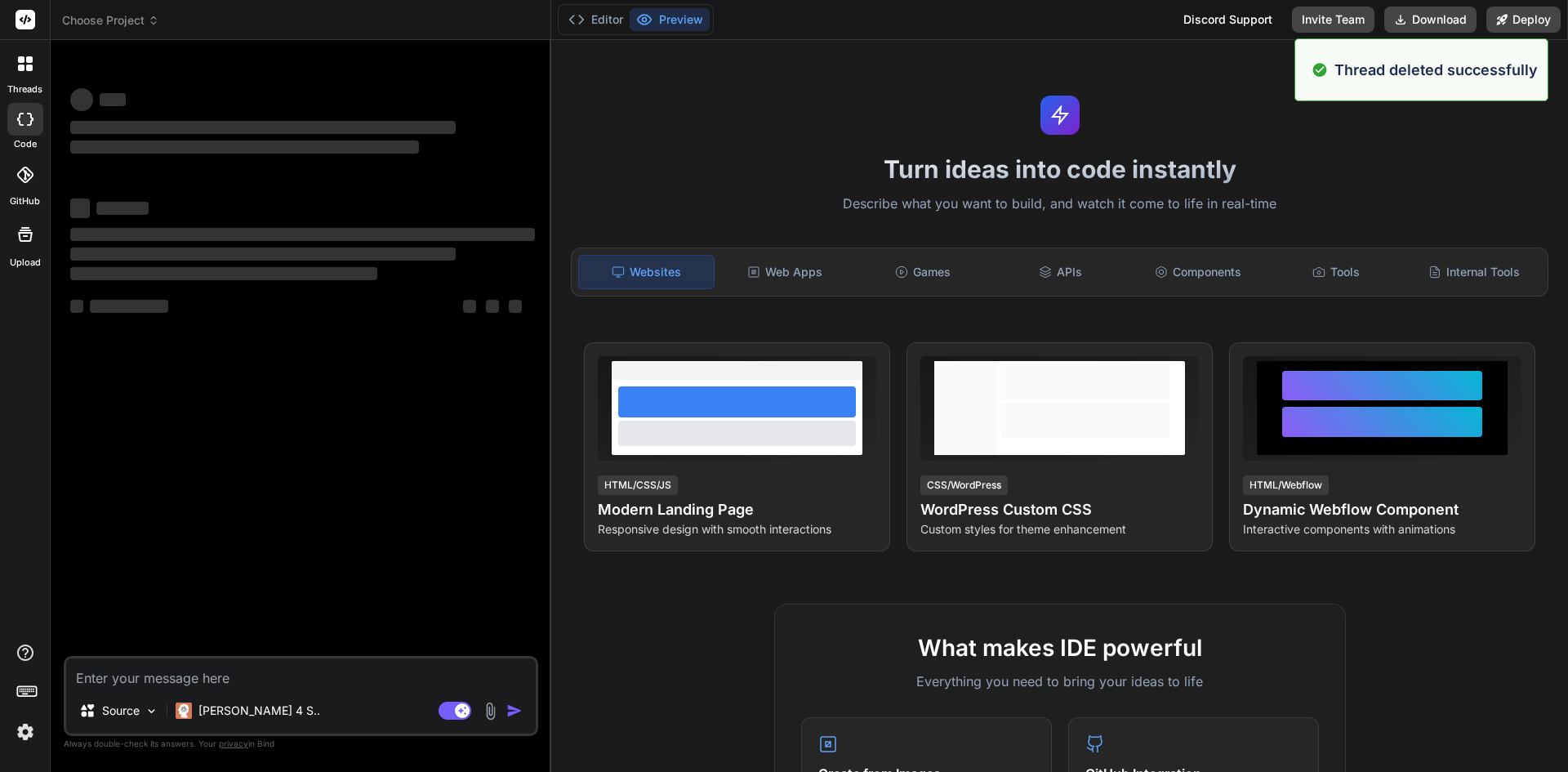
type textarea "x"
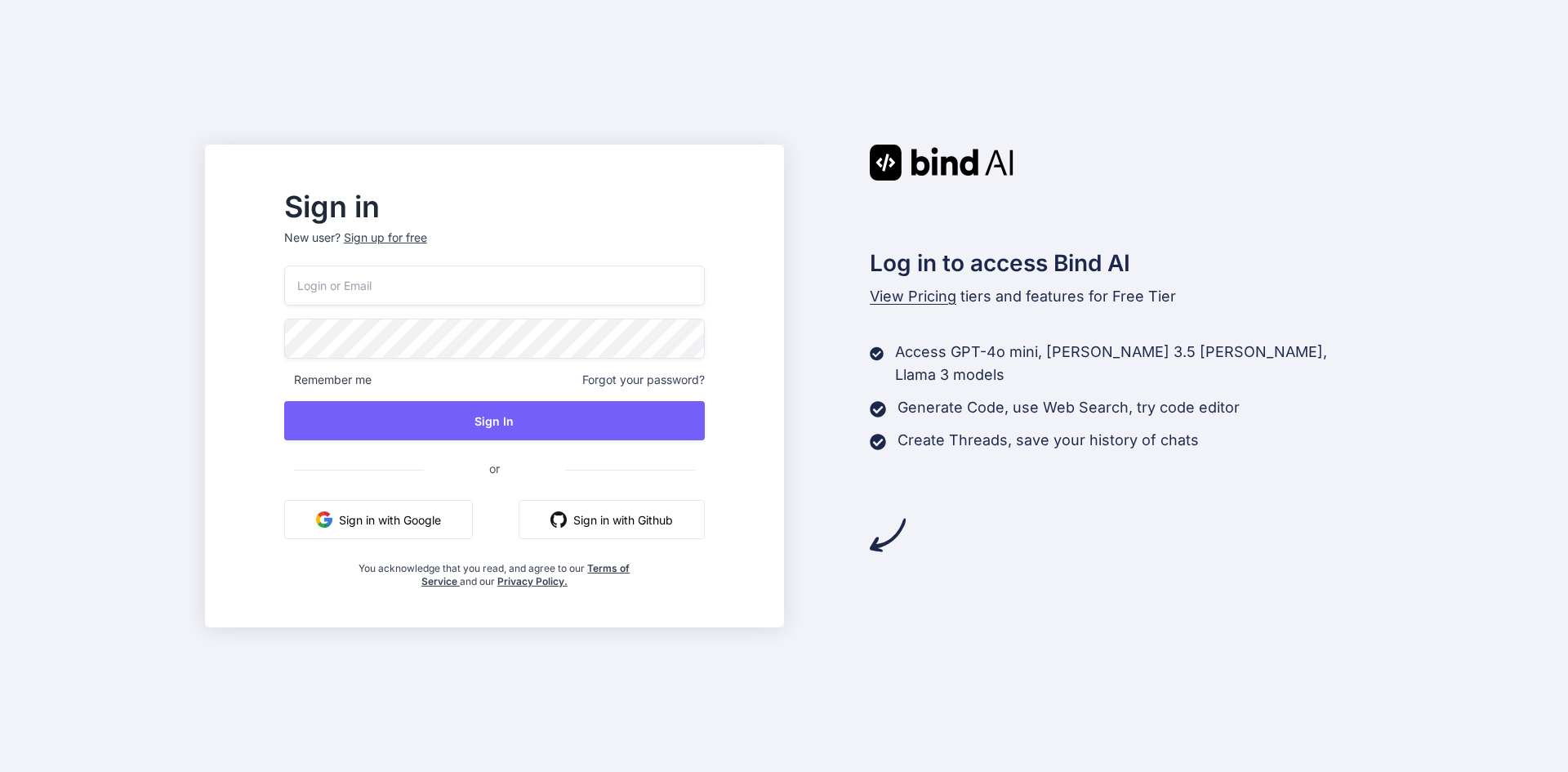
click at [450, 518] on button "Sign in with Google" at bounding box center [378, 519] width 188 height 39
